Goal: Find specific page/section: Find specific page/section

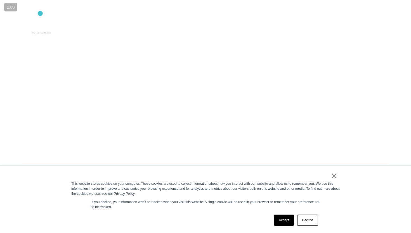
click at [40, 13] on div "Oops, you really shouldn’t be here! Continue exploring: Work Careers Contact" at bounding box center [205, 116] width 411 height 233
click at [39, 30] on icon ".st0{display:none;} .st1{display:inline;} .st2{font-family:'HelveticaNeue-Mediu…" at bounding box center [38, 29] width 36 height 15
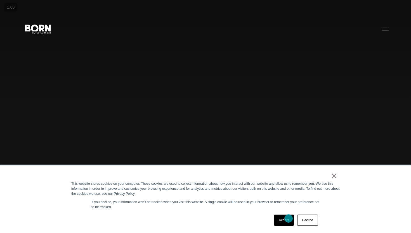
click at [288, 220] on link "Accept" at bounding box center [284, 220] width 20 height 11
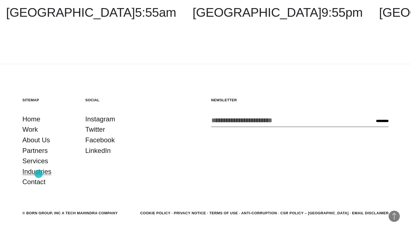
scroll to position [1660, 0]
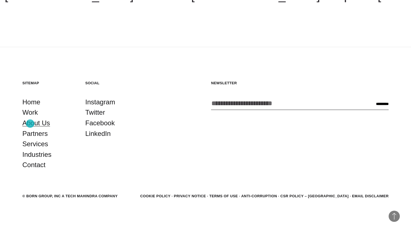
click at [30, 124] on link "About Us" at bounding box center [36, 123] width 28 height 11
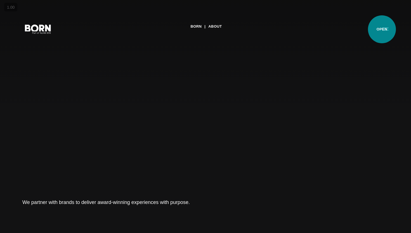
click at [382, 29] on button "Primary Menu" at bounding box center [384, 29] width 13 height 12
